Goal: Task Accomplishment & Management: Manage account settings

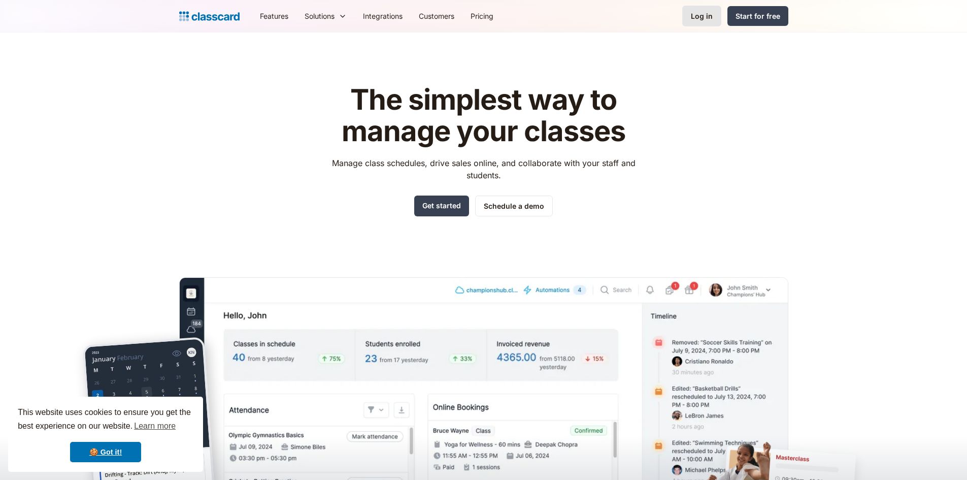
click at [710, 16] on div "Log in" at bounding box center [702, 16] width 22 height 11
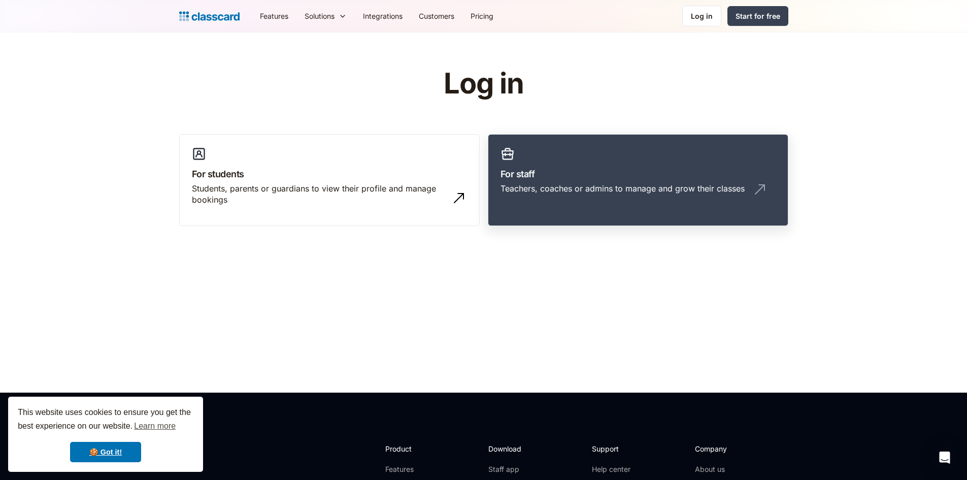
click at [614, 156] on link "For staff Teachers, coaches or admins to manage and grow their classes" at bounding box center [638, 180] width 301 height 92
